Goal: Task Accomplishment & Management: Use online tool/utility

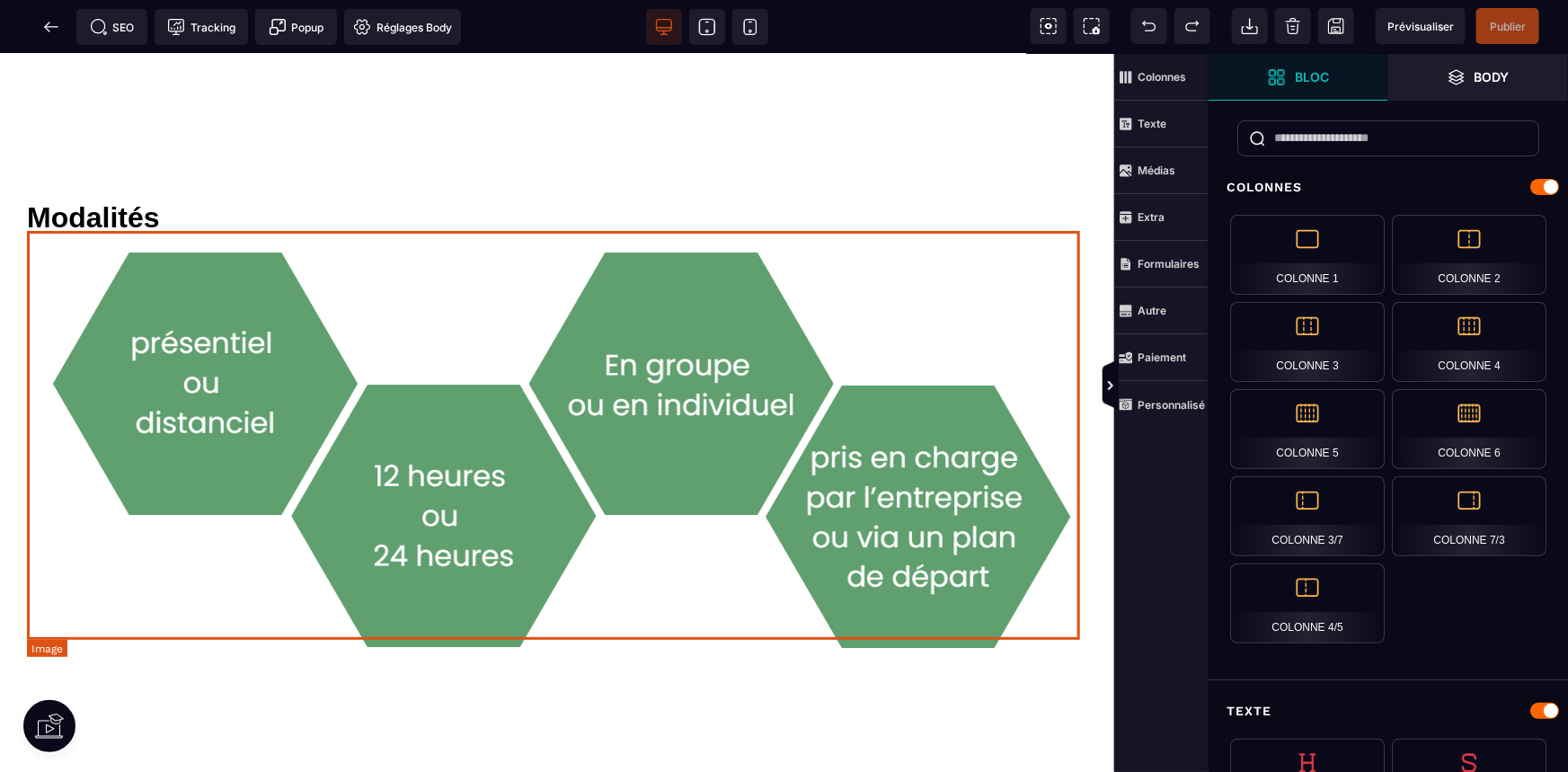
scroll to position [2941, 0]
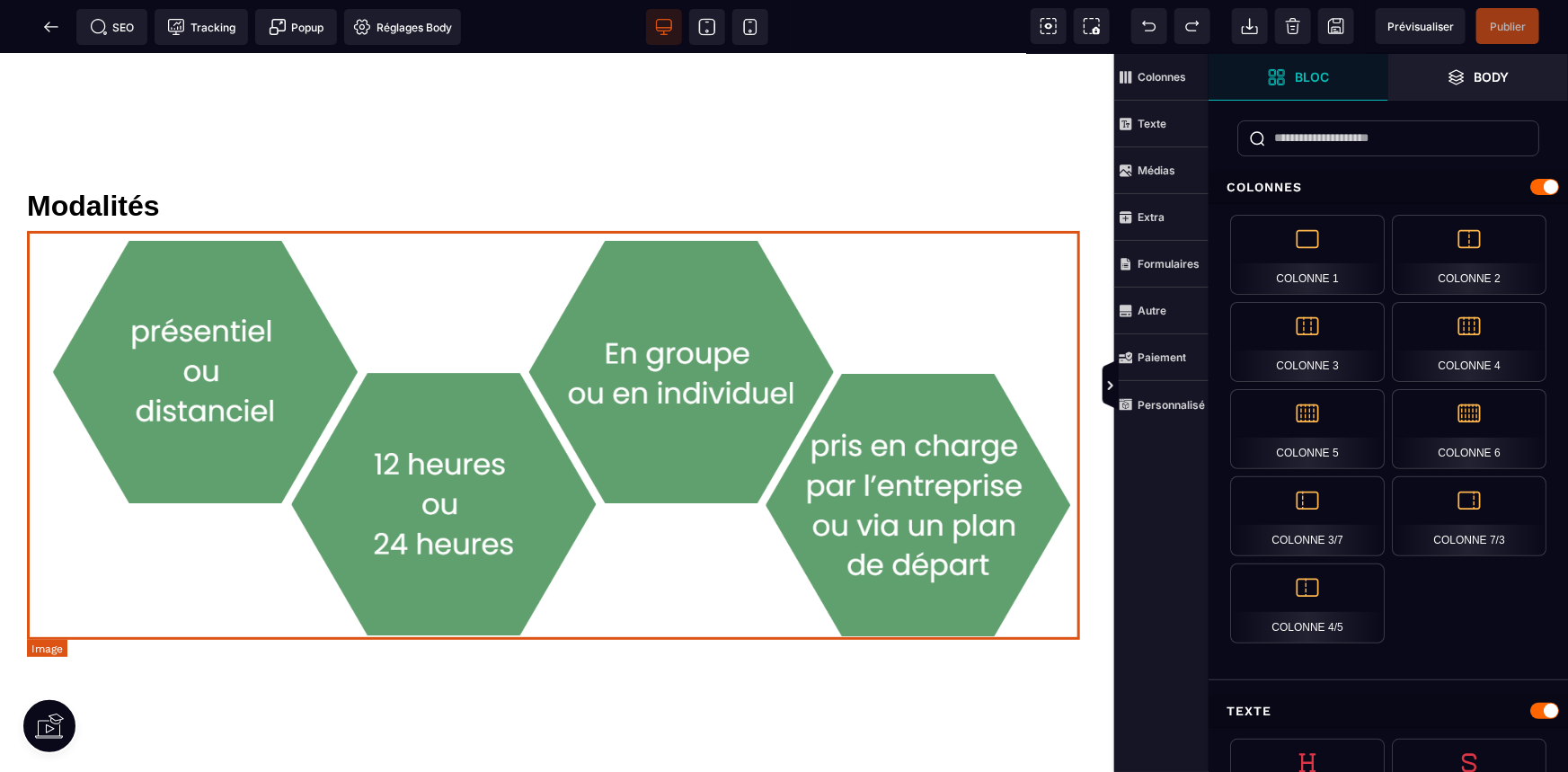
click at [727, 374] on img at bounding box center [557, 436] width 1061 height 411
select select
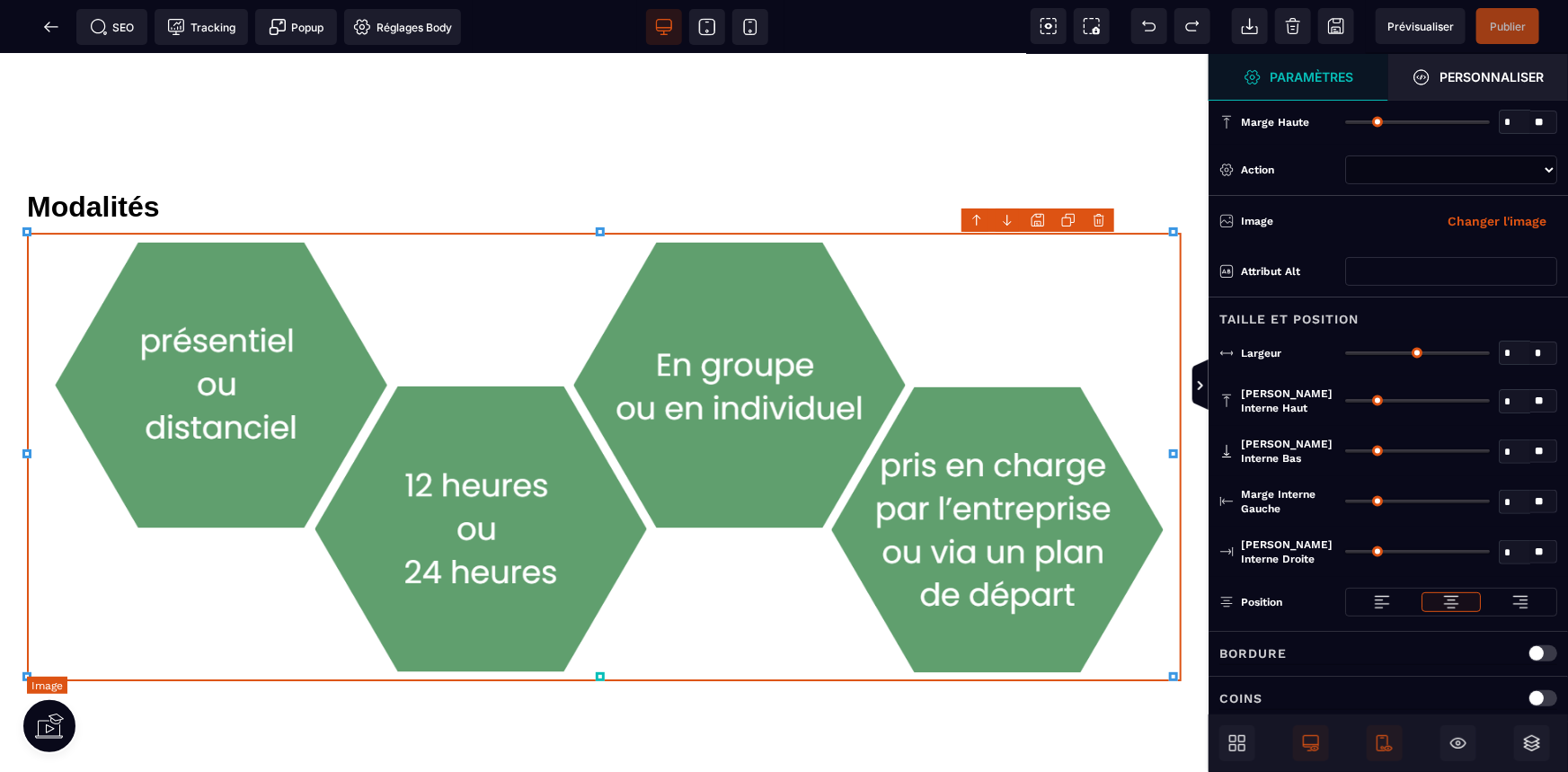
type input "*"
type input "***"
type input "*"
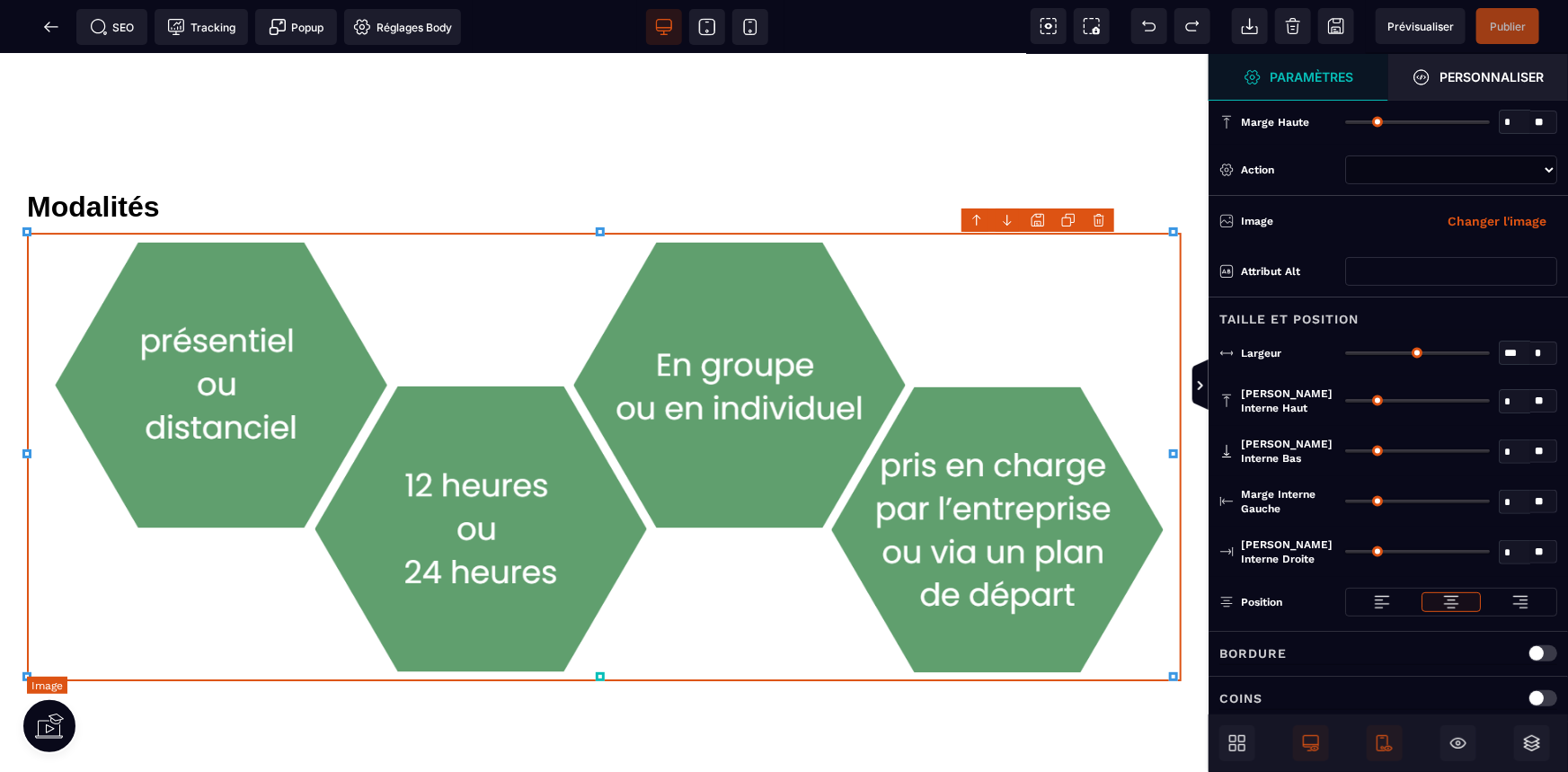
type input "*"
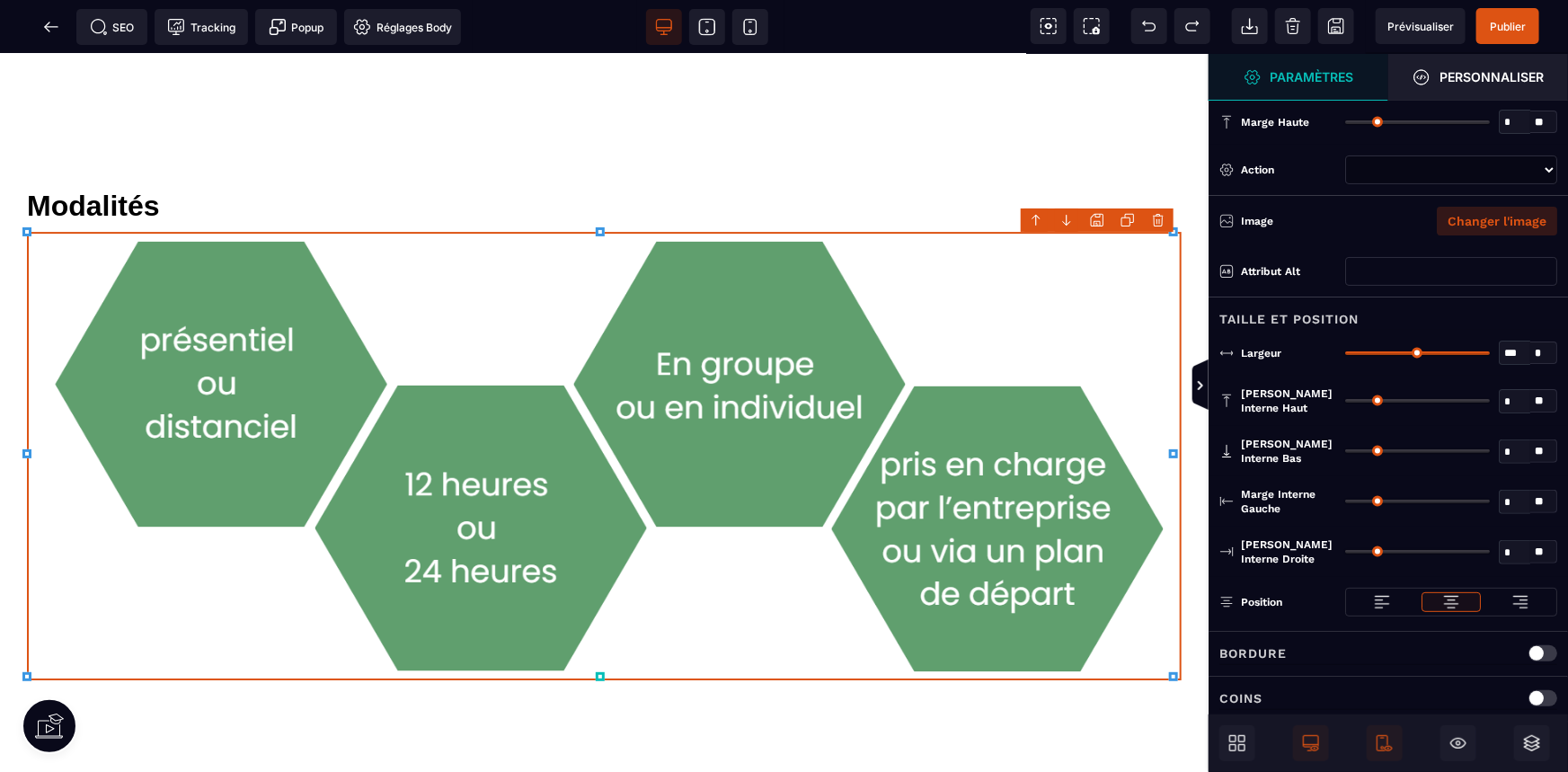
click at [1500, 215] on button "Changer l'image" at bounding box center [1497, 221] width 120 height 29
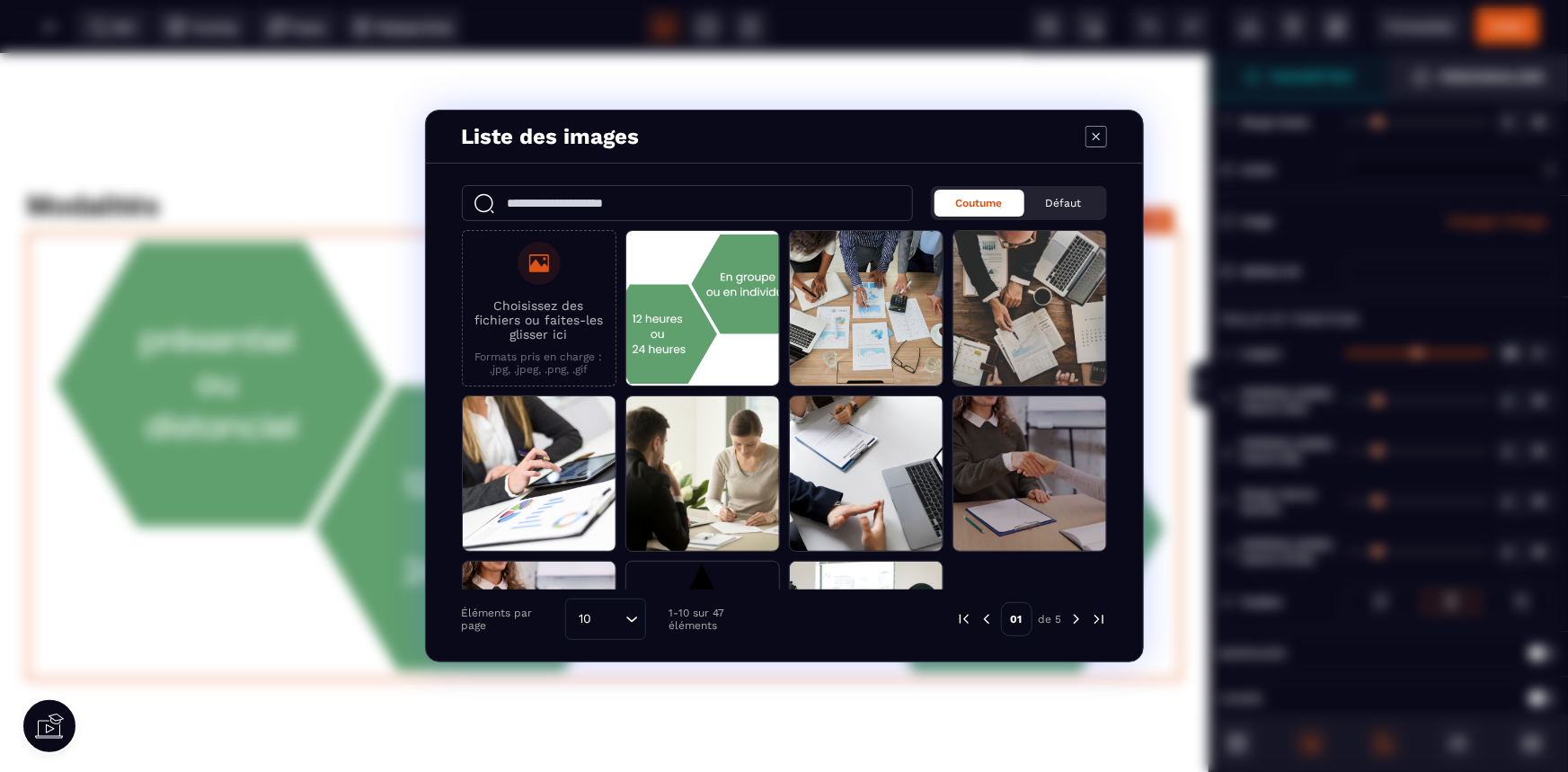
click at [527, 309] on p "Choisissez des fichiers ou faites-les glisser ici" at bounding box center [538, 320] width 135 height 43
click at [0, 0] on input "Choisissez des fichiers ou faites-les glisser ici Formats pris en charge : .jpg…" at bounding box center [0, 0] width 0 height 0
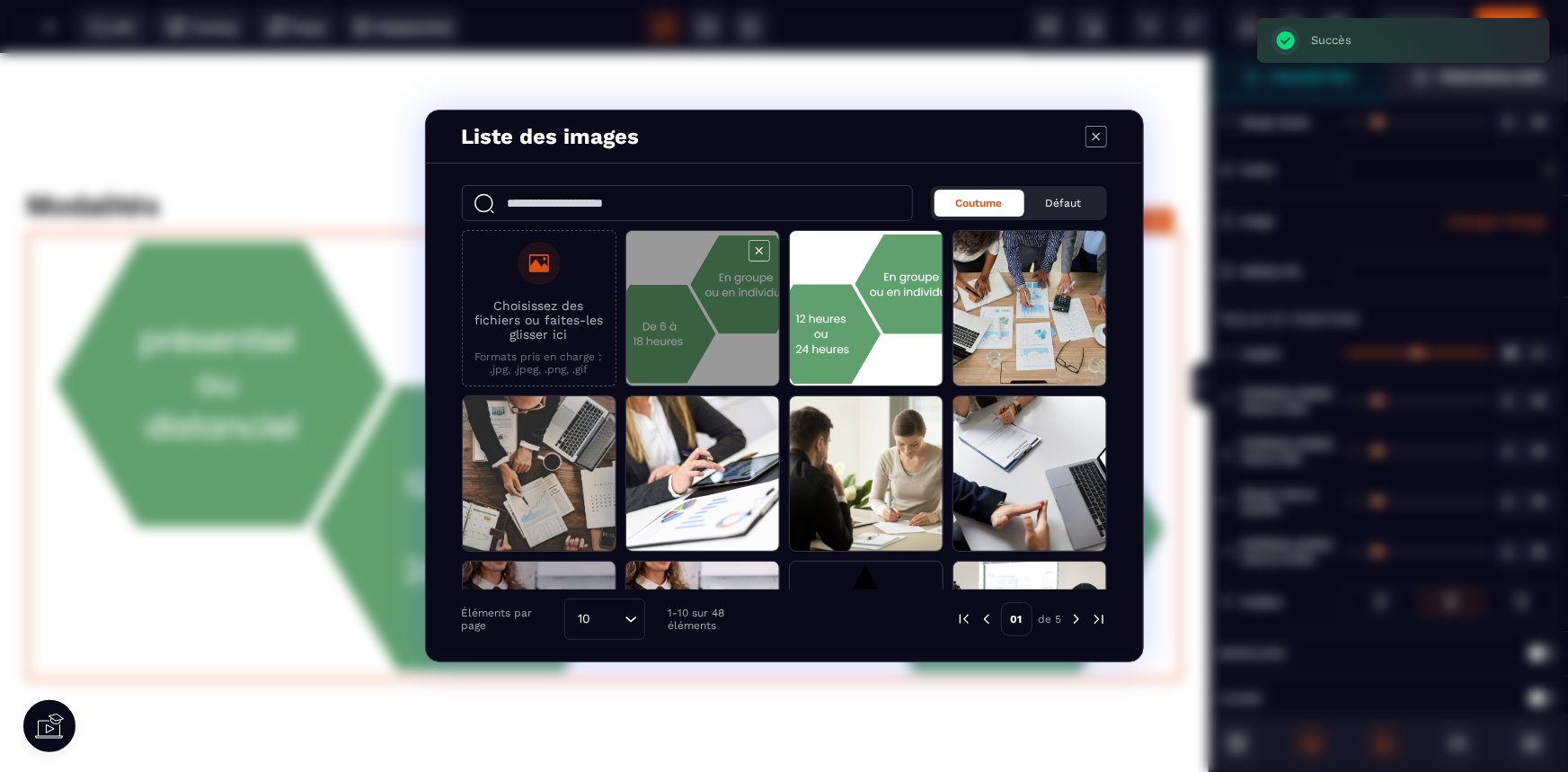
click at [728, 311] on span "Modal window" at bounding box center [702, 309] width 152 height 156
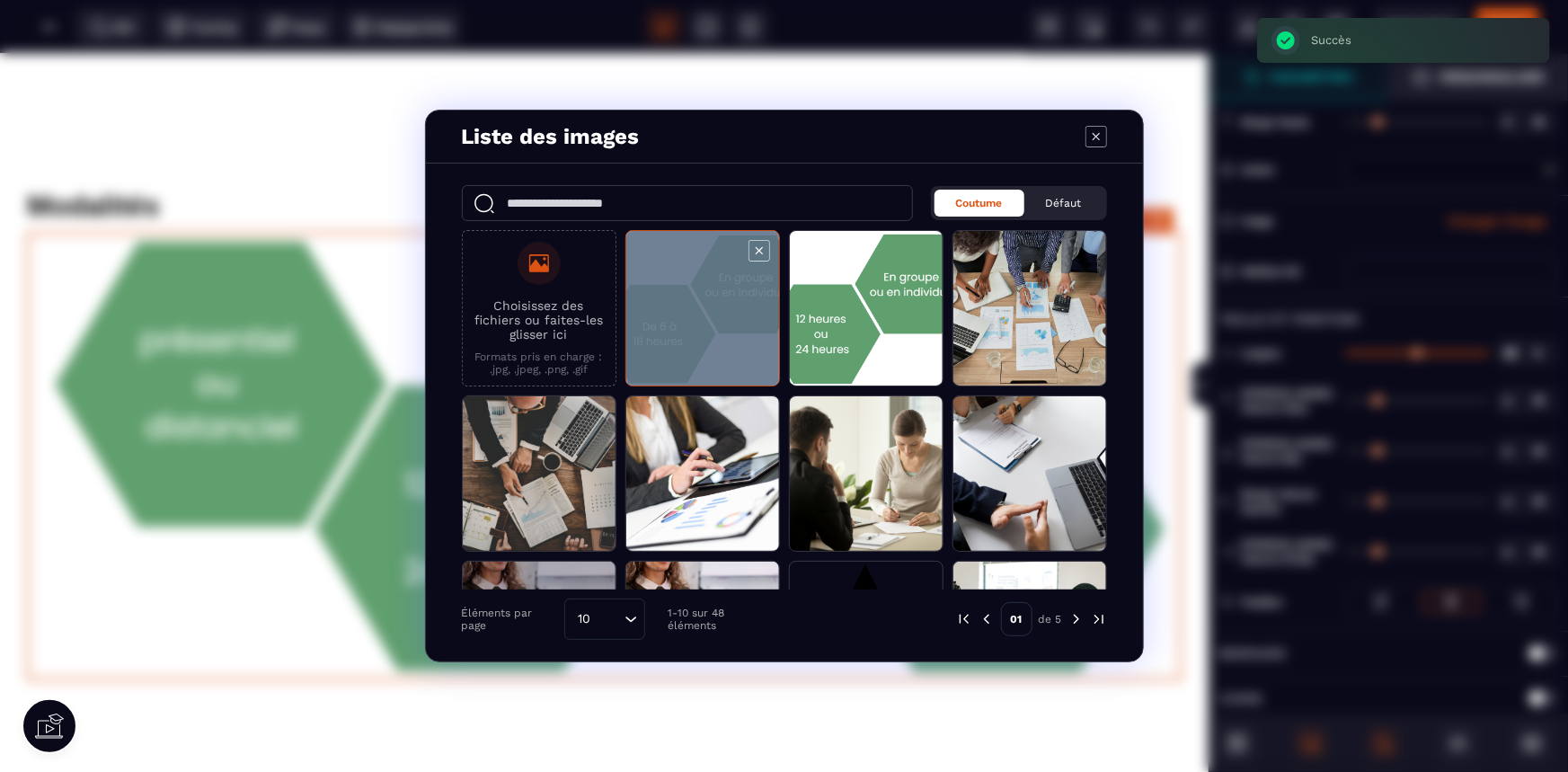
click at [728, 311] on span "Modal window" at bounding box center [702, 309] width 152 height 156
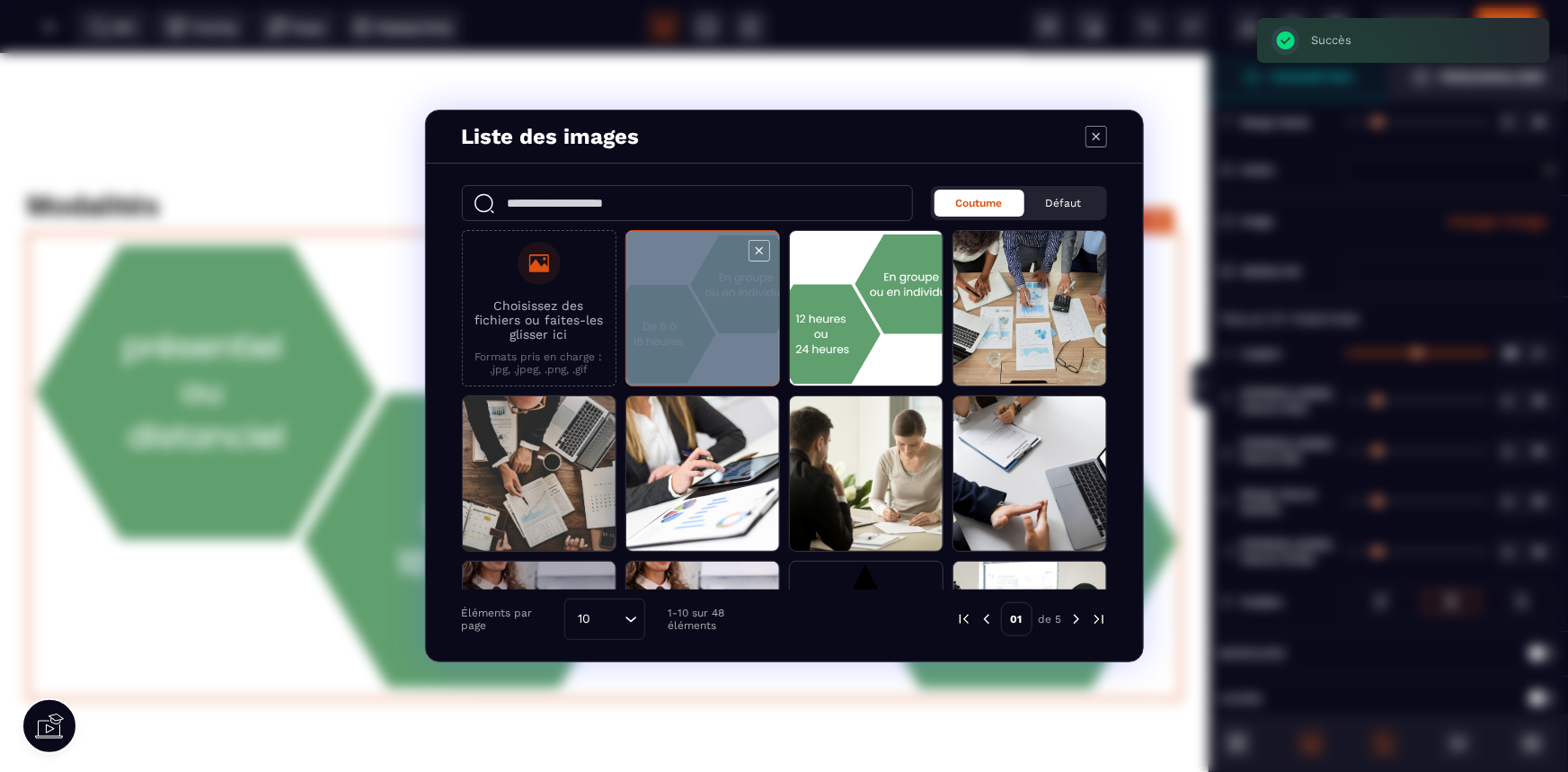
select select
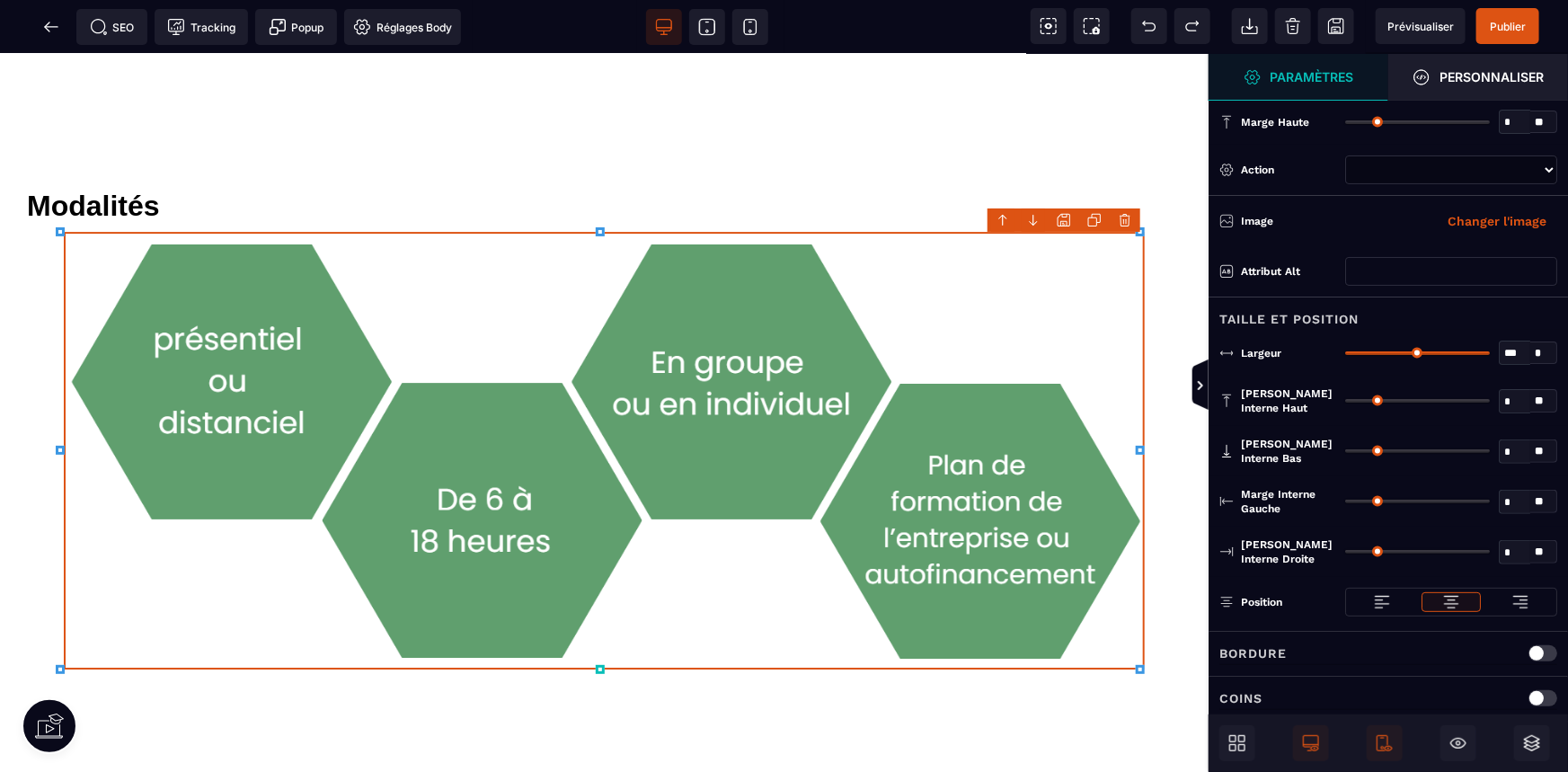
type input "**"
type input "*****"
click at [1103, 638] on div "B I U S A ******* [GEOGRAPHIC_DATA]" at bounding box center [604, 412] width 1208 height 718
click at [1209, 394] on span at bounding box center [1217, 386] width 18 height 54
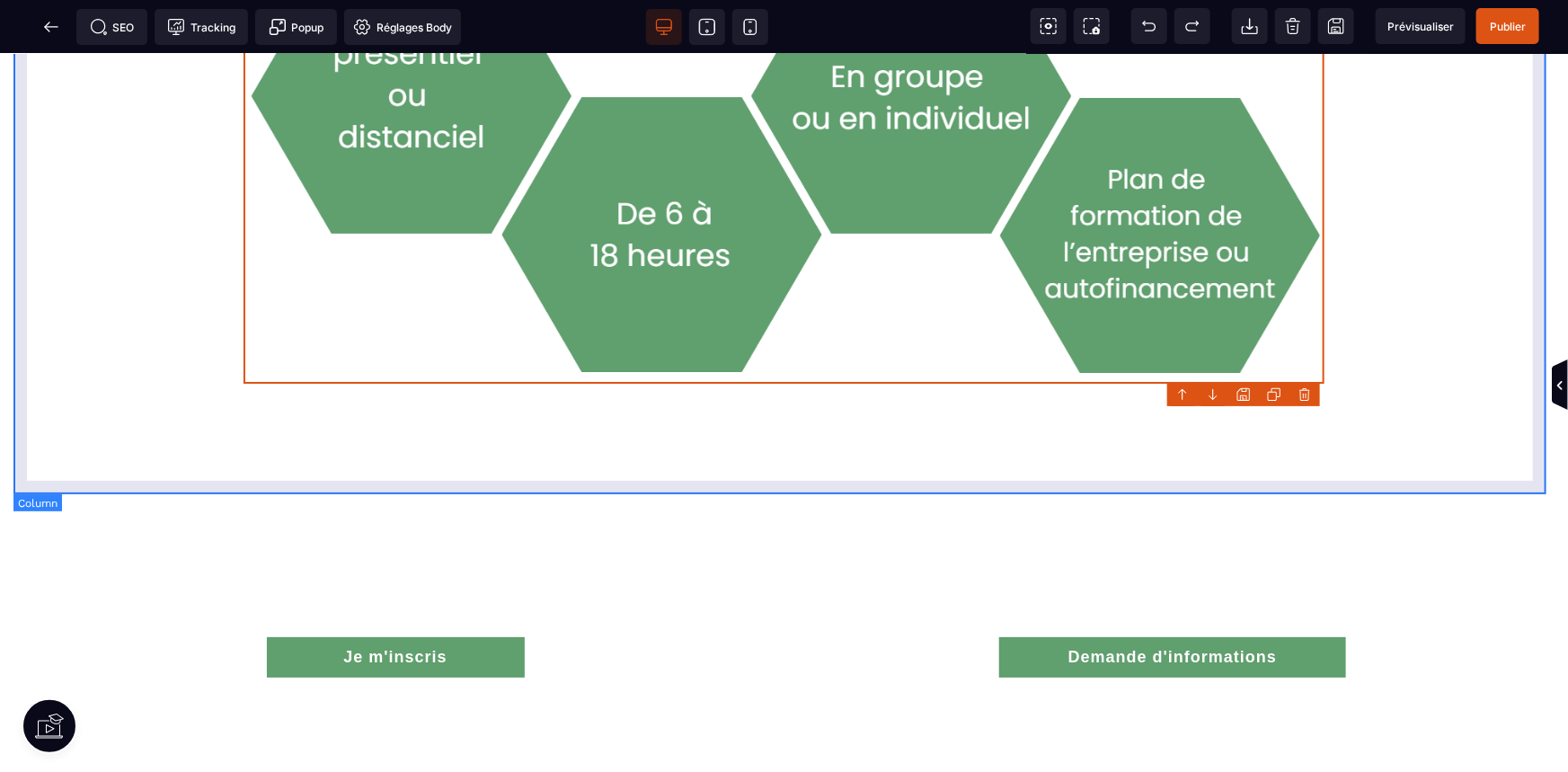
scroll to position [3353, 0]
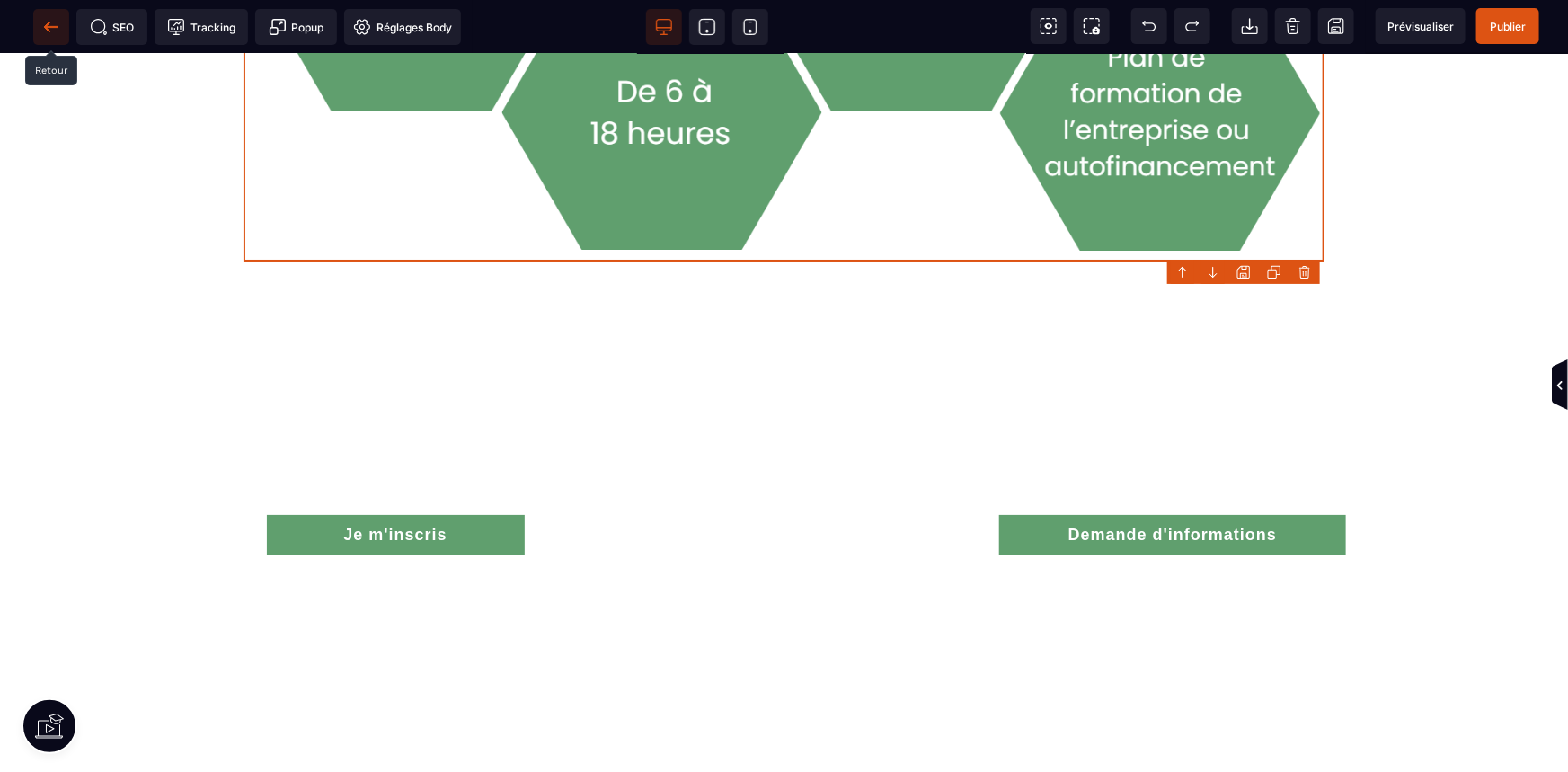
click at [53, 26] on icon at bounding box center [51, 26] width 13 height 1
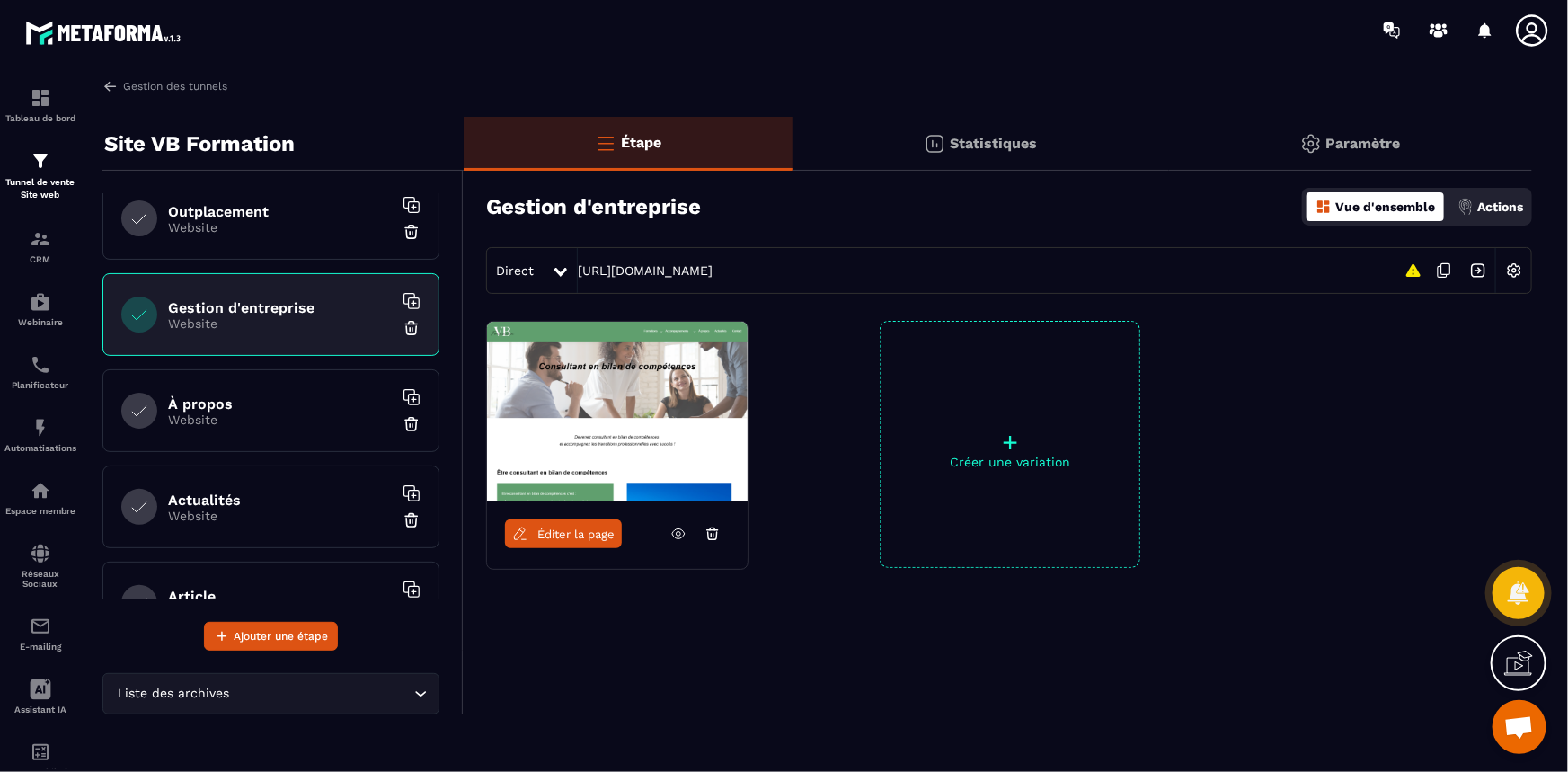
scroll to position [571, 0]
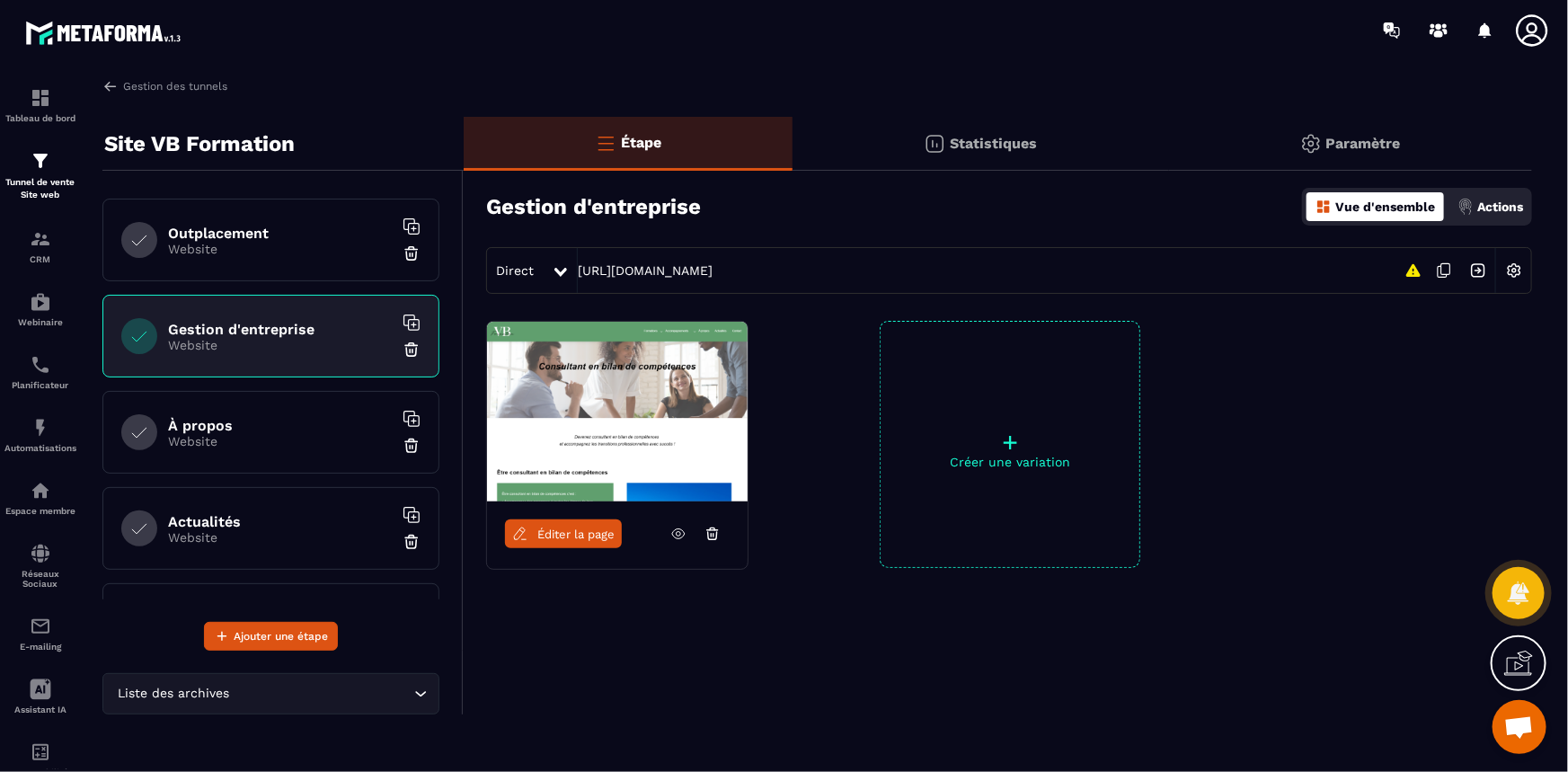
click at [152, 422] on div at bounding box center [139, 432] width 36 height 36
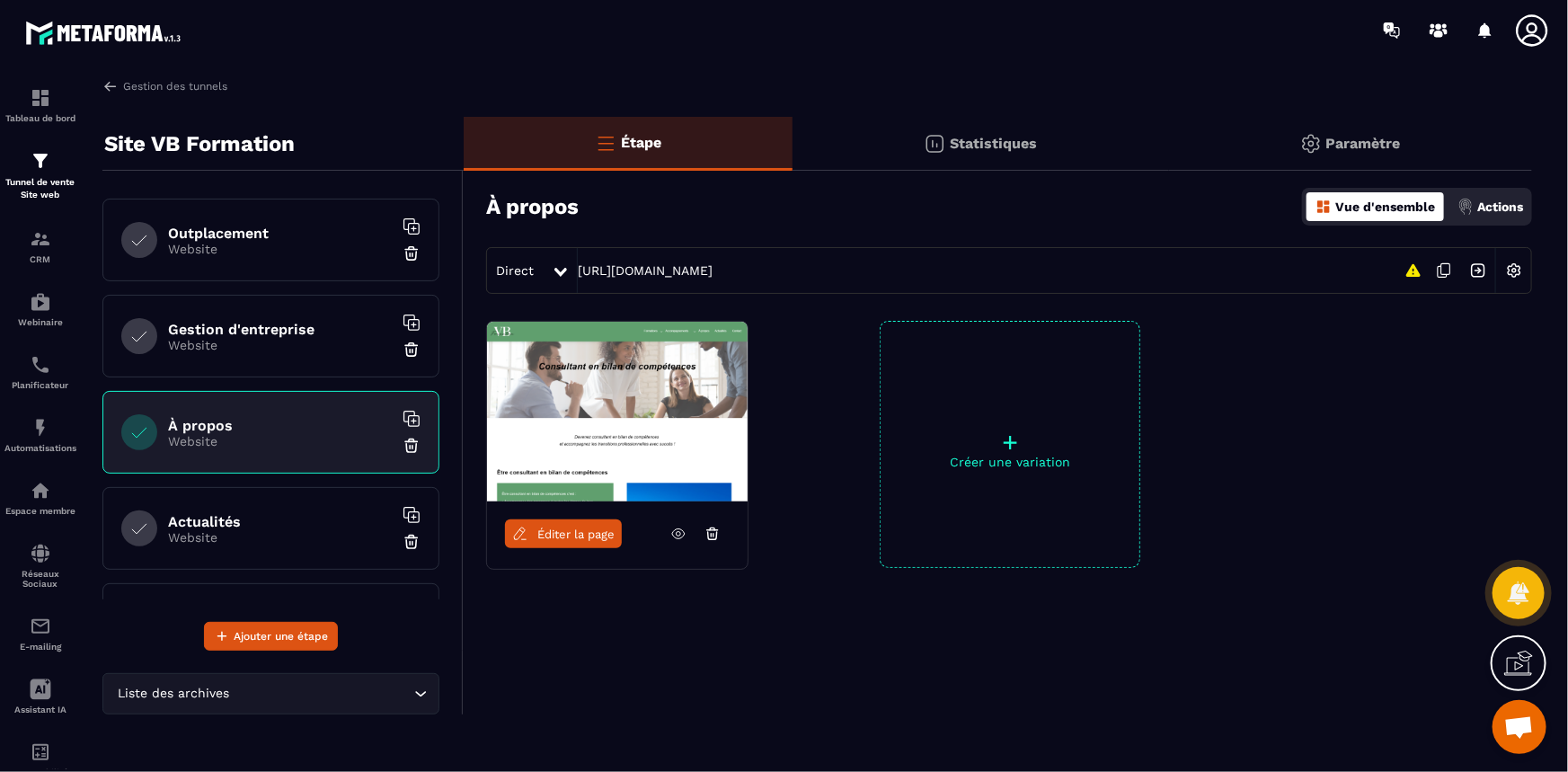
click at [167, 501] on div "Actualités Website" at bounding box center [271, 528] width 337 height 83
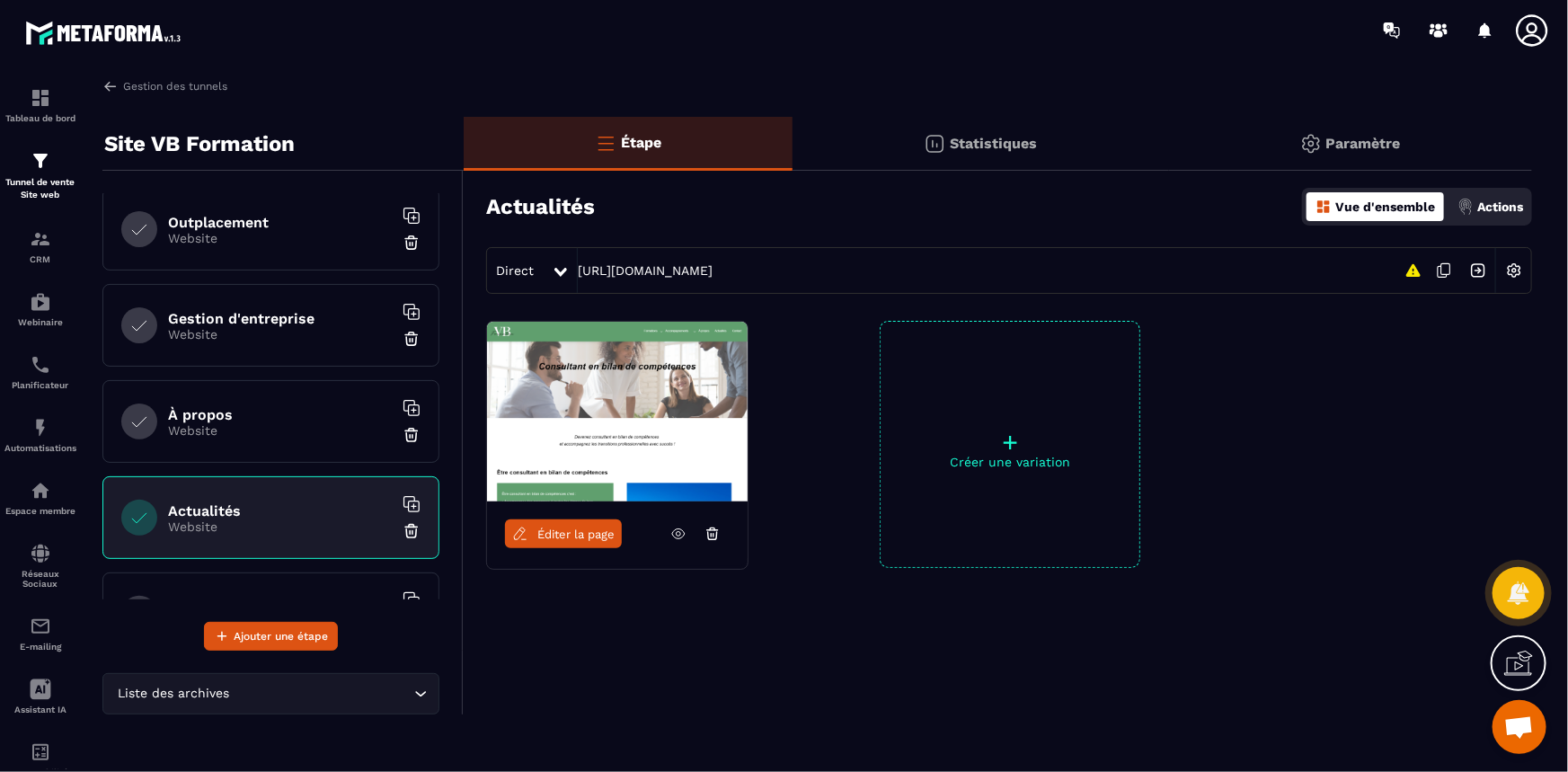
scroll to position [571, 0]
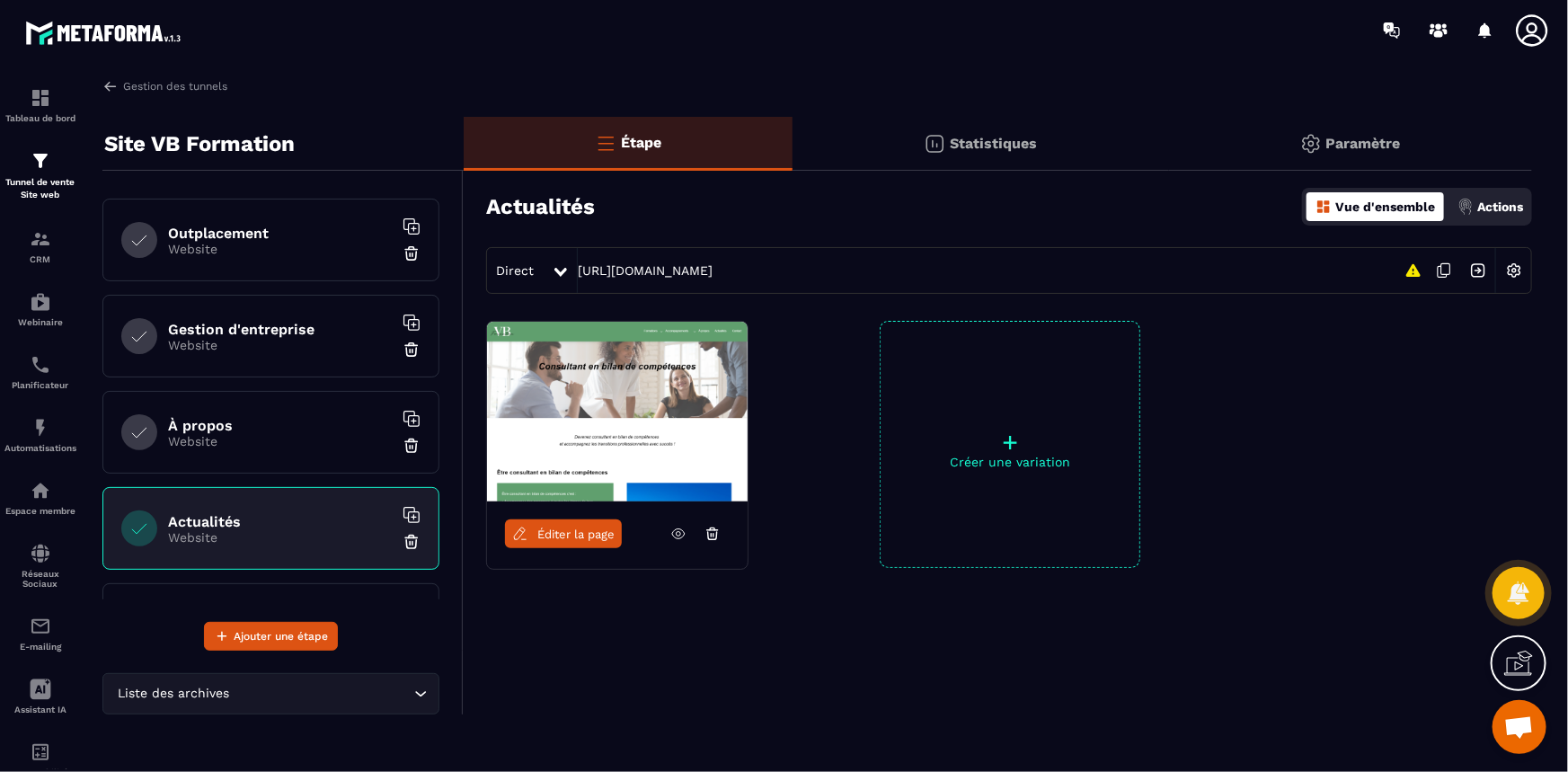
click at [212, 313] on div "Gestion d'entreprise Website" at bounding box center [271, 336] width 337 height 83
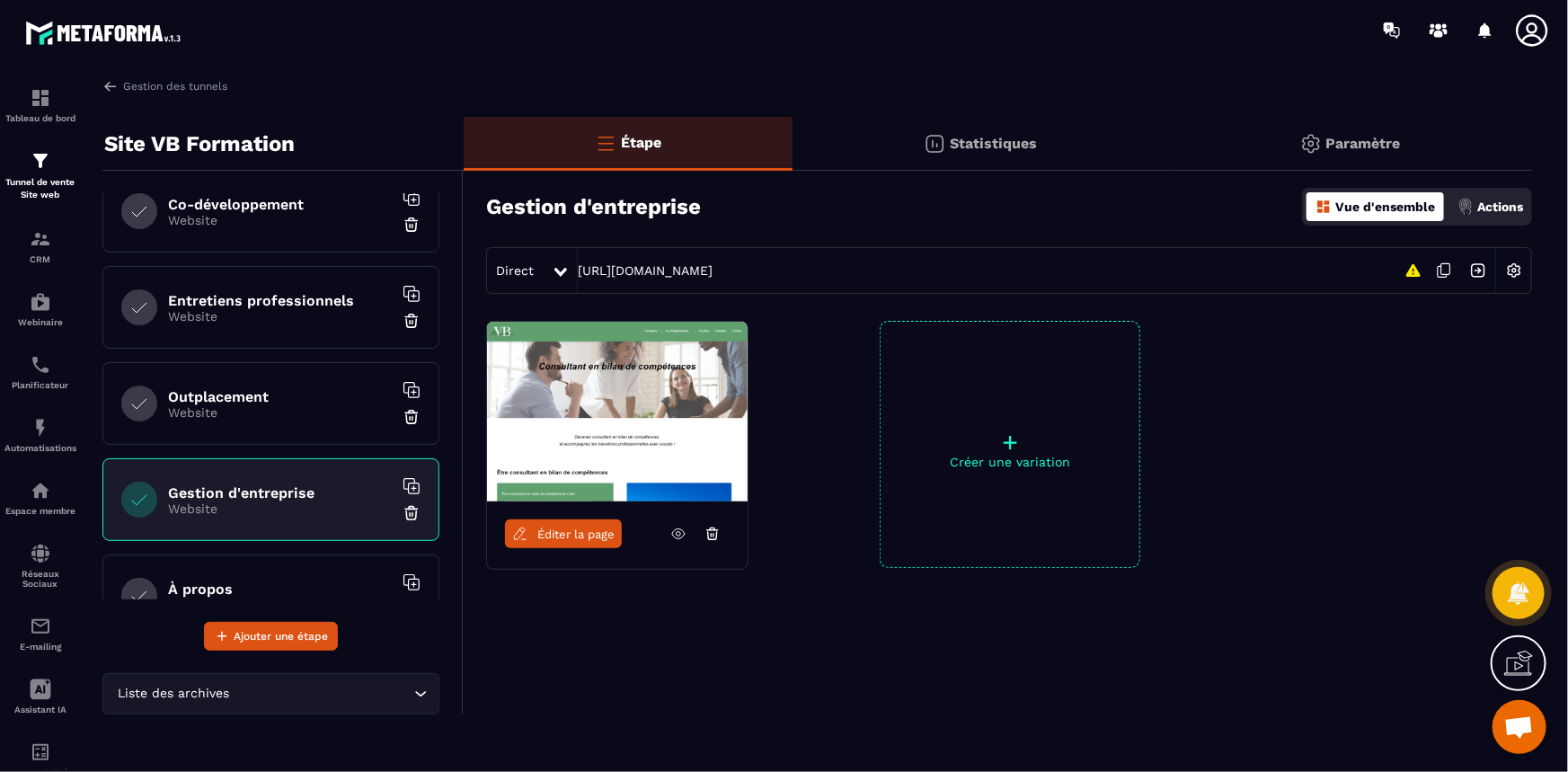
click at [211, 365] on div "Outplacement Website" at bounding box center [271, 404] width 337 height 83
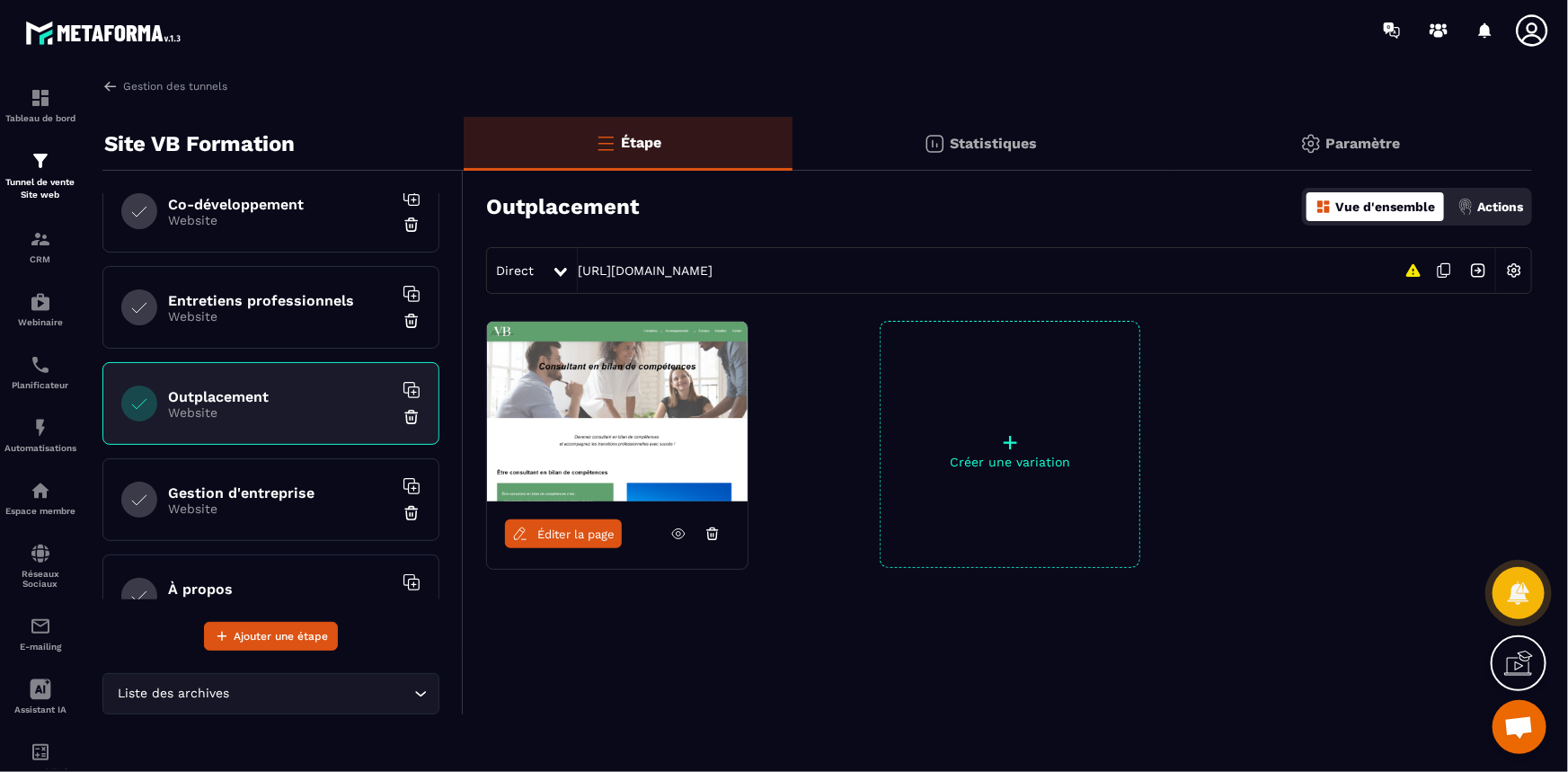
scroll to position [327, 0]
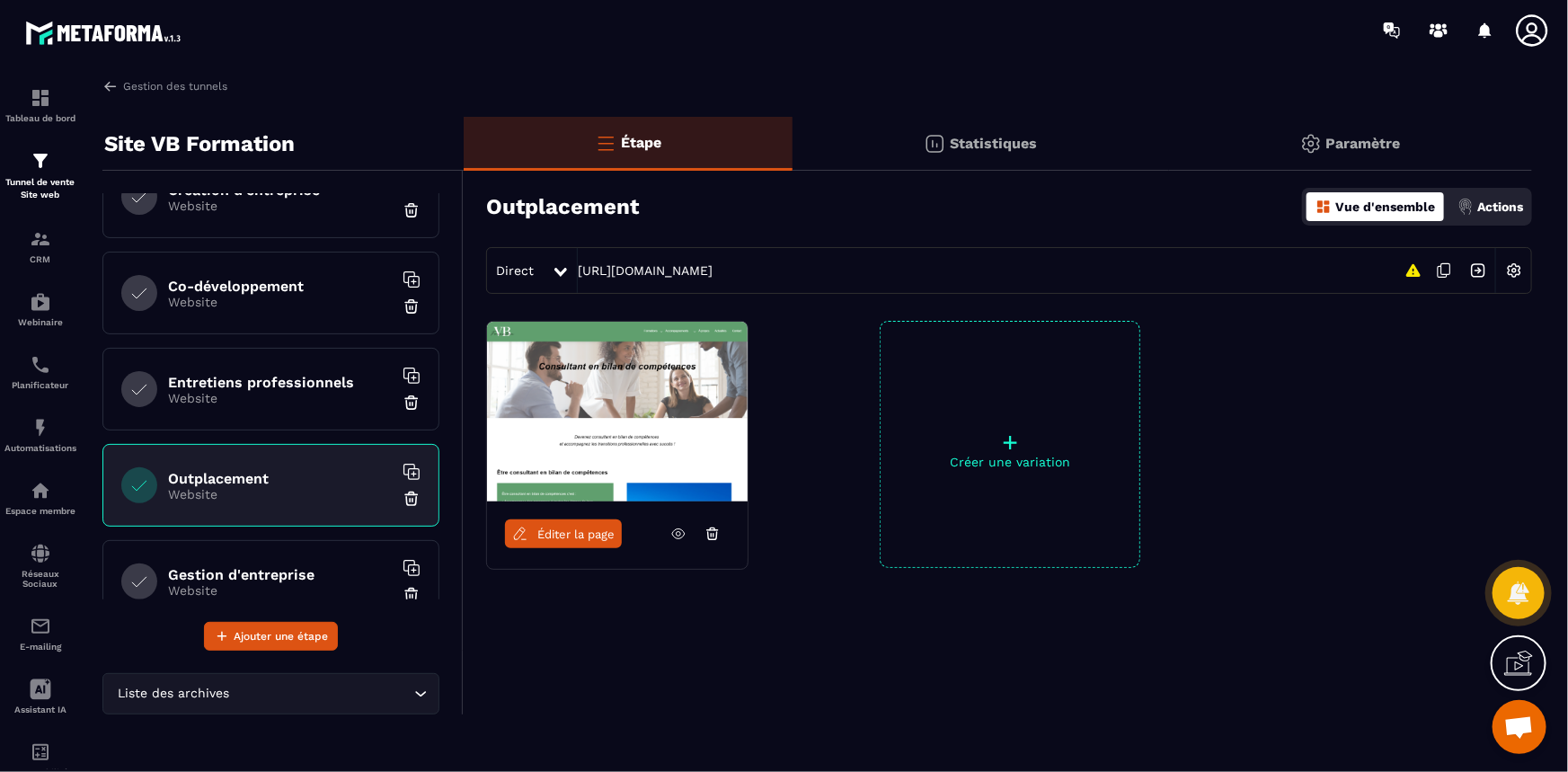
click at [163, 389] on div "Entretiens professionnels Website" at bounding box center [271, 389] width 337 height 83
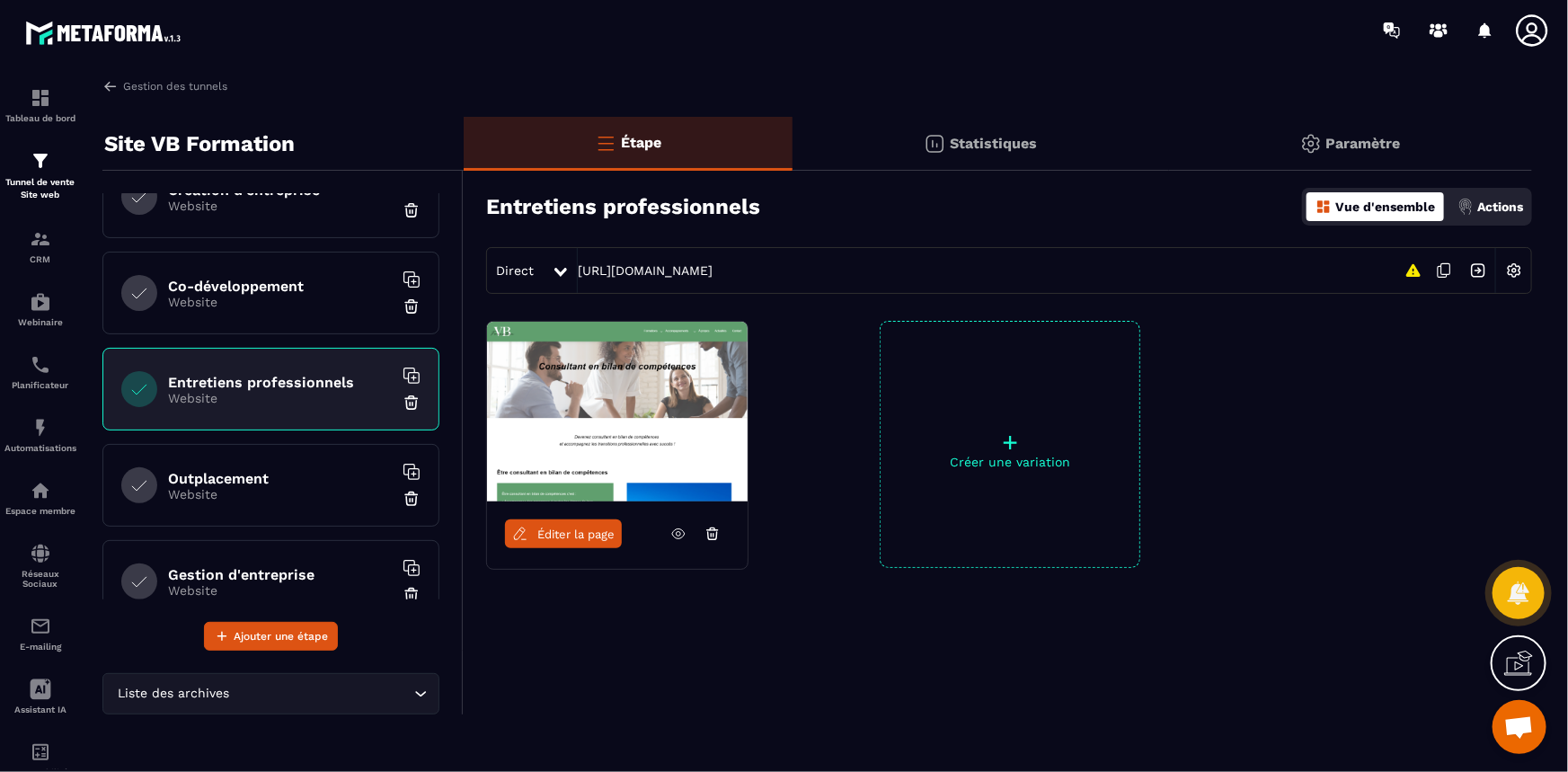
click at [534, 536] on link "Éditer la page" at bounding box center [564, 534] width 117 height 29
